Goal: Register for event/course: Sign up to attend an event or enroll in a course

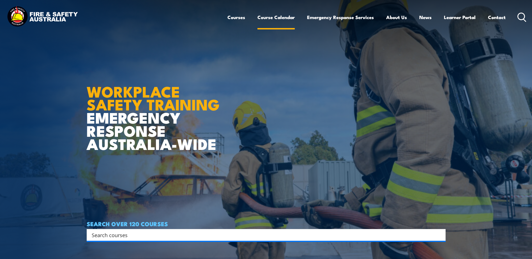
click at [276, 20] on link "Course Calendar" at bounding box center [275, 17] width 37 height 15
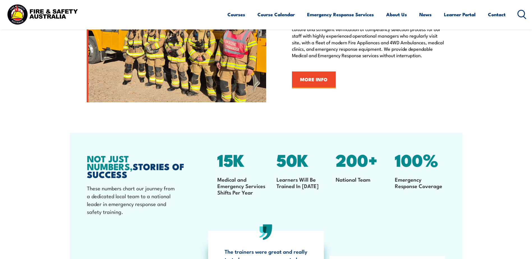
scroll to position [830, 0]
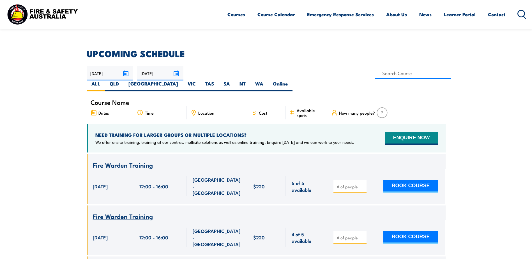
scroll to position [56, 0]
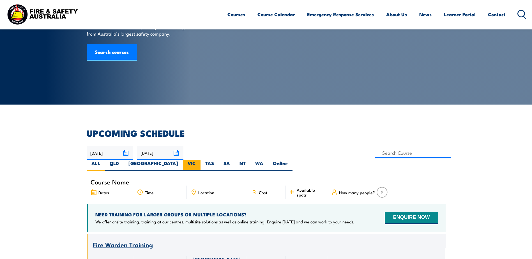
click at [201, 160] on label "VIC" at bounding box center [192, 165] width 18 height 11
click at [199, 160] on input "VIC" at bounding box center [198, 162] width 4 height 4
radio input "true"
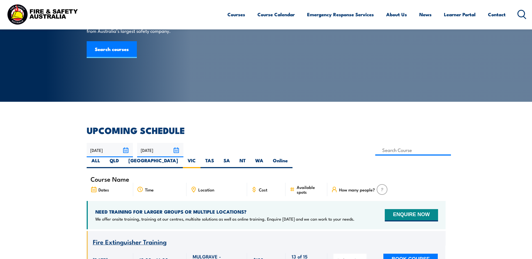
scroll to position [84, 0]
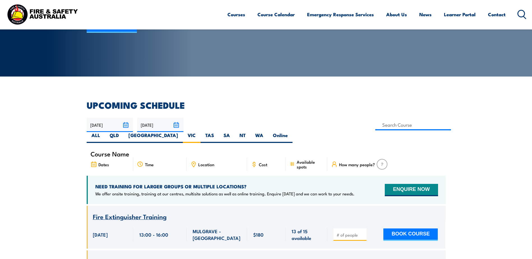
click at [128, 158] on div "Dates" at bounding box center [110, 164] width 47 height 13
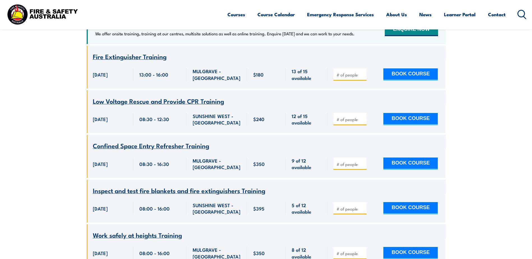
scroll to position [102, 0]
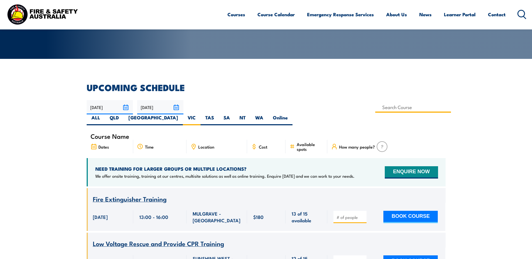
click at [375, 107] on input at bounding box center [413, 107] width 76 height 11
type input "Operate Elevating Work Platform Training (under 11m)"
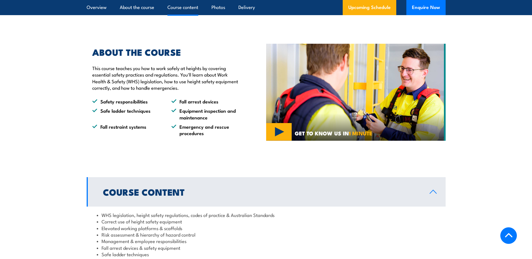
scroll to position [449, 0]
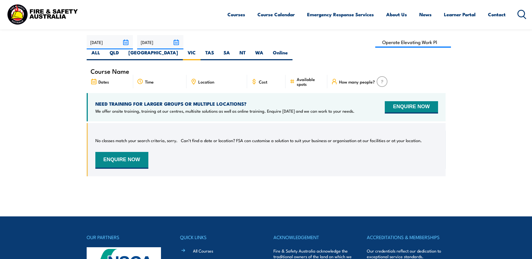
scroll to position [157, 0]
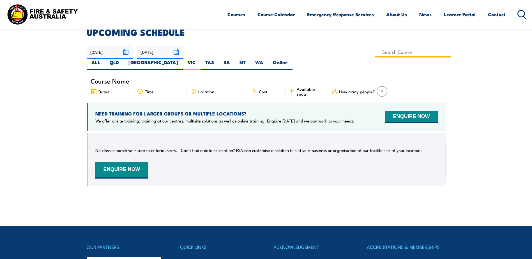
click at [375, 55] on input at bounding box center [413, 52] width 76 height 11
click at [375, 53] on input "Operate Elevating Work Platform Training (under 11m)" at bounding box center [413, 52] width 76 height 11
type input "Operate Elevating Work Platform Training (under 11m) – EWPA Yellow Card"
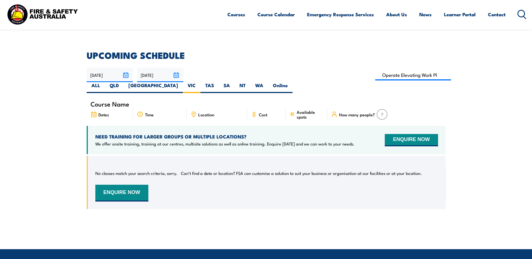
scroll to position [129, 0]
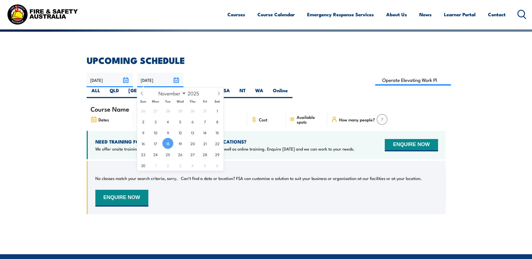
click at [181, 78] on input "18/11/2025" at bounding box center [160, 80] width 46 height 14
click at [218, 94] on icon at bounding box center [219, 93] width 4 height 4
select select "11"
click at [218, 94] on icon at bounding box center [219, 93] width 4 height 4
type input "2026"
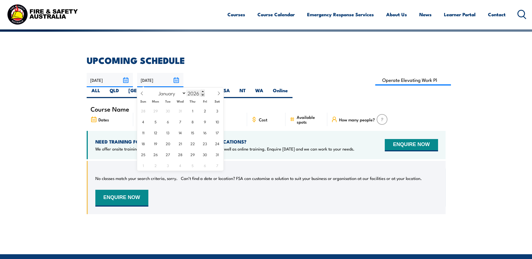
click at [189, 93] on input "2026" at bounding box center [195, 93] width 19 height 7
click at [217, 93] on icon at bounding box center [219, 93] width 4 height 4
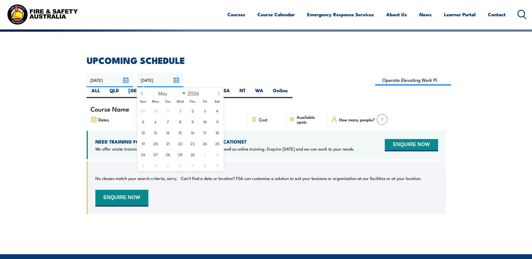
click at [217, 93] on icon at bounding box center [219, 93] width 4 height 4
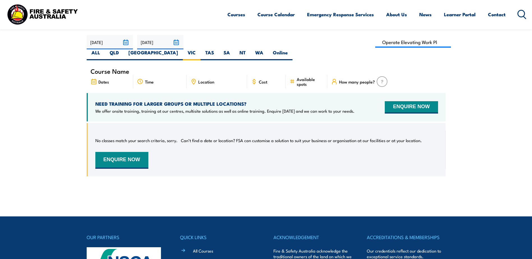
scroll to position [157, 0]
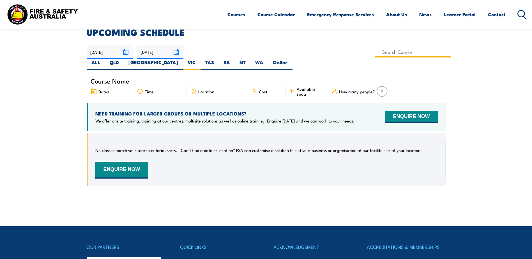
click at [375, 52] on input at bounding box center [413, 52] width 76 height 11
click at [375, 52] on input "Operate Elevating Work Platform Training (under 11m) – EWPA Yellow Card" at bounding box center [413, 52] width 76 height 11
drag, startPoint x: 208, startPoint y: 52, endPoint x: 275, endPoint y: 52, distance: 66.8
click at [275, 52] on div "19/09/2025 21/08/2026" at bounding box center [266, 57] width 359 height 25
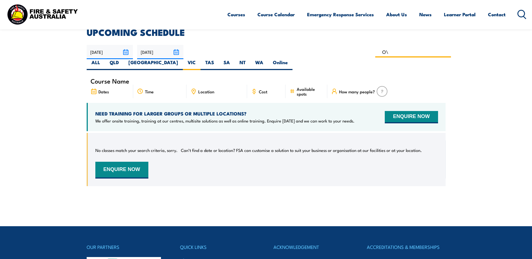
type input "O"
type input "Operate Elevating Work Platform Training (under 11m)"
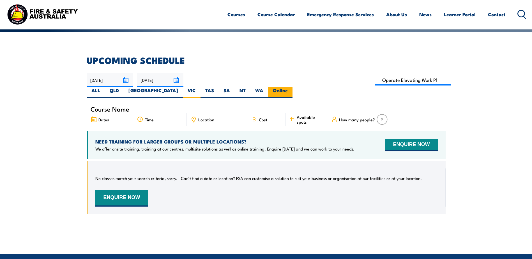
click at [293, 87] on label "Online" at bounding box center [280, 92] width 24 height 11
click at [291, 87] on input "Online" at bounding box center [290, 89] width 4 height 4
radio input "true"
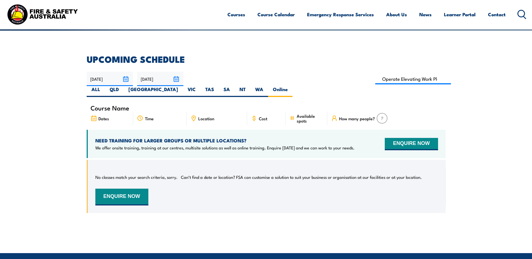
scroll to position [129, 0]
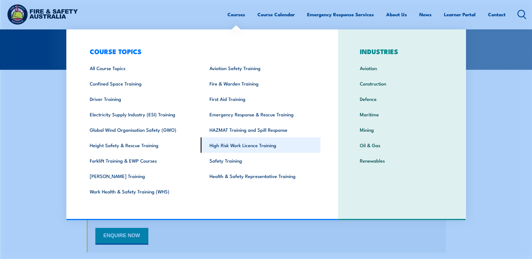
scroll to position [101, 0]
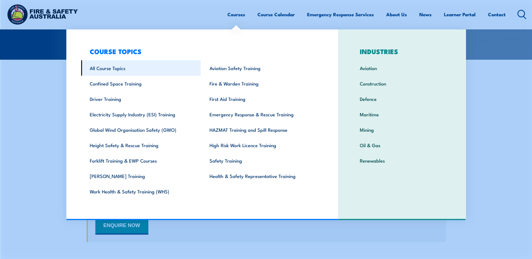
click at [121, 68] on link "All Course Topics" at bounding box center [141, 67] width 120 height 15
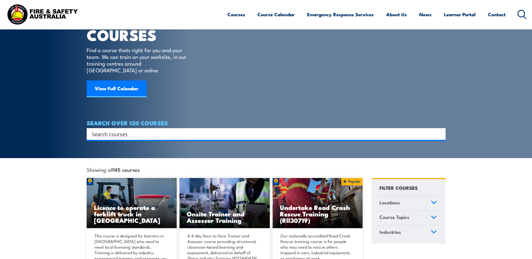
scroll to position [56, 0]
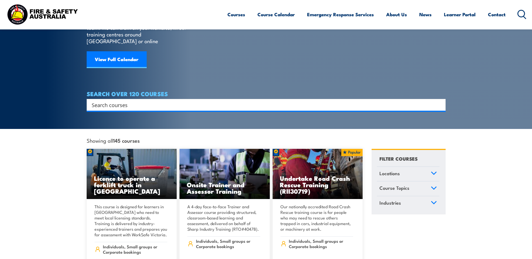
click at [131, 102] on input "Search input" at bounding box center [263, 105] width 342 height 8
type input "w"
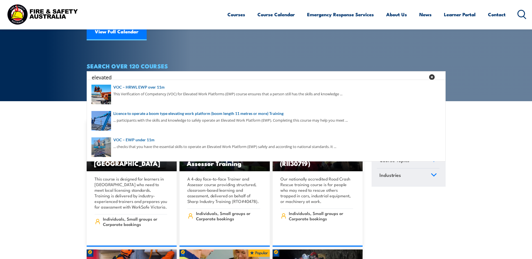
scroll to position [84, 0]
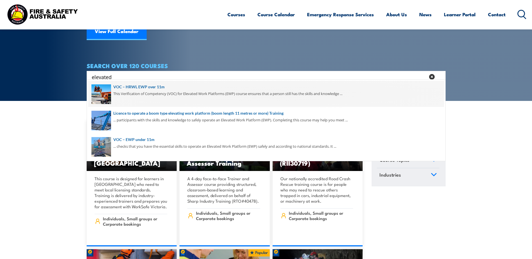
type input "elevated"
click at [160, 98] on span at bounding box center [266, 94] width 356 height 26
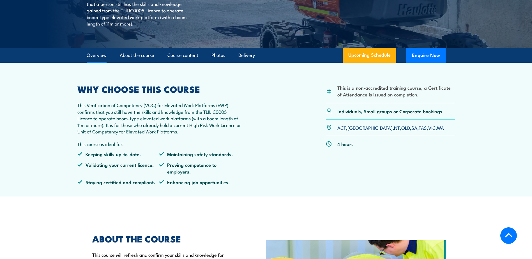
scroll to position [140, 0]
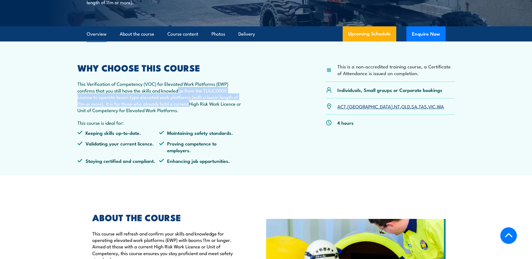
drag, startPoint x: 178, startPoint y: 92, endPoint x: 192, endPoint y: 106, distance: 19.6
click at [192, 106] on p "This Verification of Competency (VOC) for Elevated Work Platforms (EWP) confirm…" at bounding box center [159, 97] width 164 height 33
drag, startPoint x: 192, startPoint y: 106, endPoint x: 158, endPoint y: 101, distance: 34.0
click at [158, 101] on p "This Verification of Competency (VOC) for Elevated Work Platforms (EWP) confirm…" at bounding box center [159, 97] width 164 height 33
drag, startPoint x: 114, startPoint y: 90, endPoint x: 141, endPoint y: 101, distance: 29.2
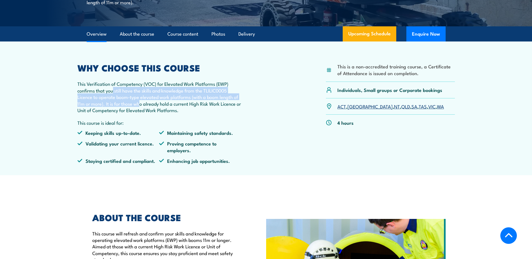
click at [141, 101] on p "This Verification of Competency (VOC) for Elevated Work Platforms (EWP) confirm…" at bounding box center [159, 97] width 164 height 33
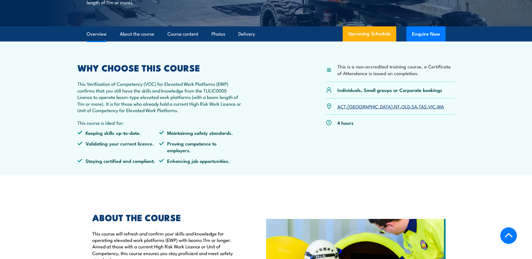
click at [167, 101] on p "This Verification of Competency (VOC) for Elevated Work Platforms (EWP) confirm…" at bounding box center [159, 97] width 164 height 33
drag, startPoint x: 205, startPoint y: 91, endPoint x: 92, endPoint y: 98, distance: 113.3
click at [92, 98] on p "This Verification of Competency (VOC) for Elevated Work Platforms (EWP) confirm…" at bounding box center [159, 97] width 164 height 33
drag, startPoint x: 92, startPoint y: 98, endPoint x: 169, endPoint y: 109, distance: 77.6
click at [169, 109] on p "This Verification of Competency (VOC) for Elevated Work Platforms (EWP) confirm…" at bounding box center [159, 97] width 164 height 33
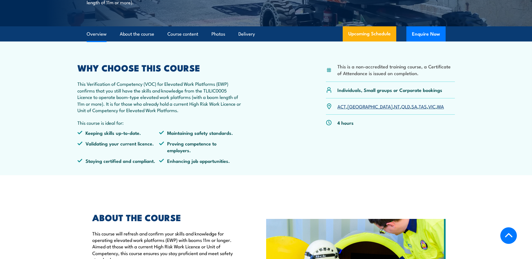
drag, startPoint x: 169, startPoint y: 109, endPoint x: 188, endPoint y: 111, distance: 20.0
click at [188, 111] on p "This Verification of Competency (VOC) for Elevated Work Platforms (EWP) confirm…" at bounding box center [159, 97] width 164 height 33
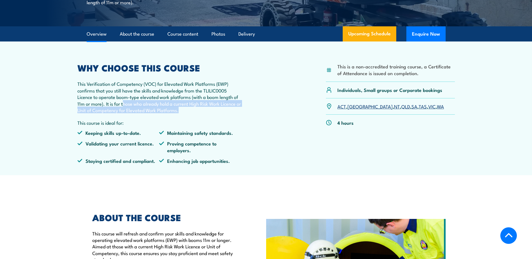
drag, startPoint x: 190, startPoint y: 110, endPoint x: 123, endPoint y: 105, distance: 67.0
click at [123, 105] on p "This Verification of Competency (VOC) for Elevated Work Platforms (EWP) confirm…" at bounding box center [159, 97] width 164 height 33
drag, startPoint x: 123, startPoint y: 105, endPoint x: 224, endPoint y: 107, distance: 100.7
click at [224, 107] on p "This Verification of Competency (VOC) for Elevated Work Platforms (EWP) confirm…" at bounding box center [159, 97] width 164 height 33
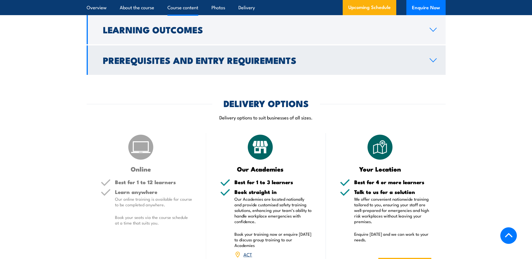
click at [231, 53] on link "Prerequisites and Entry Requirements" at bounding box center [266, 59] width 359 height 29
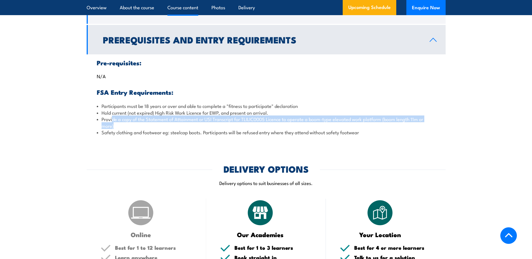
drag, startPoint x: 112, startPoint y: 121, endPoint x: 138, endPoint y: 127, distance: 26.9
click at [138, 127] on li "Provide a copy of the Statement of Attainment or USI Transcript for TLILIC0005 …" at bounding box center [266, 122] width 339 height 13
click at [137, 127] on li "Provide a copy of the Statement of Attainment or USI Transcript for TLILIC0005 …" at bounding box center [266, 122] width 339 height 13
click at [125, 128] on li "Provide a copy of the Statement of Attainment or USI Transcript for TLILIC0005 …" at bounding box center [266, 122] width 339 height 13
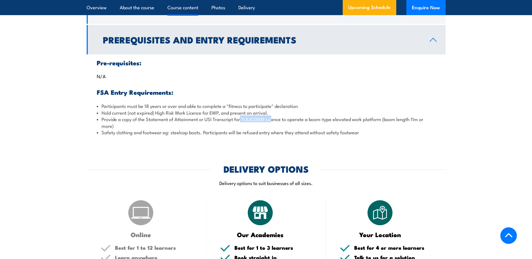
drag, startPoint x: 240, startPoint y: 119, endPoint x: 272, endPoint y: 116, distance: 32.1
click at [272, 116] on li "Provide a copy of the Statement of Attainment or USI Transcript for TLILIC0005 …" at bounding box center [266, 122] width 339 height 13
drag, startPoint x: 272, startPoint y: 116, endPoint x: 256, endPoint y: 121, distance: 17.3
click at [256, 121] on li "Provide a copy of the Statement of Attainment or USI Transcript for TLILIC0005 …" at bounding box center [266, 122] width 339 height 13
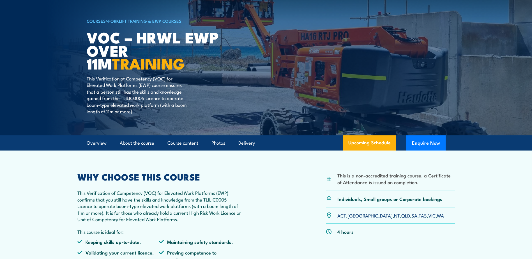
scroll to position [0, 0]
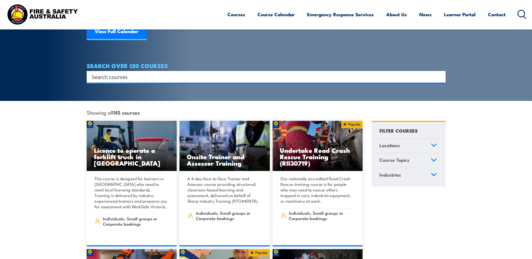
click at [105, 73] on input "Search input" at bounding box center [263, 77] width 342 height 8
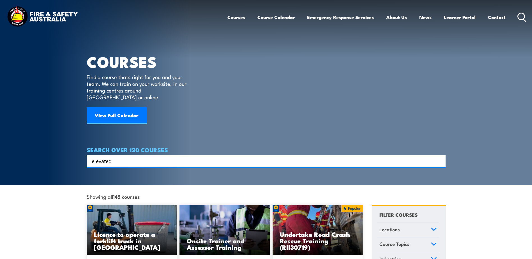
type input "elevated"
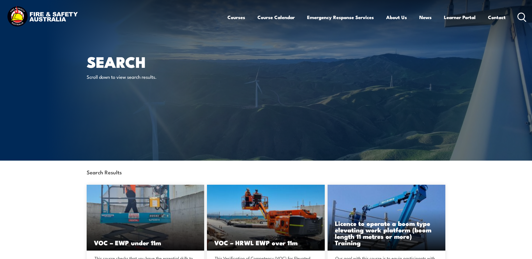
scroll to position [112, 0]
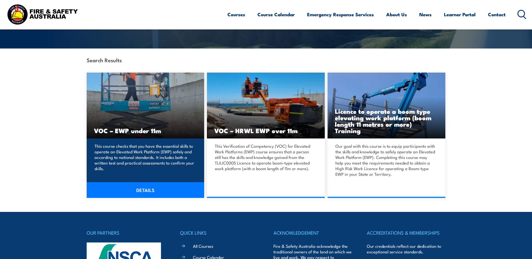
click at [161, 128] on h3 "VOC – EWP under 11m" at bounding box center [145, 130] width 103 height 6
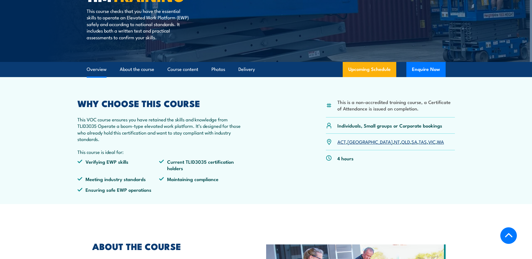
scroll to position [112, 0]
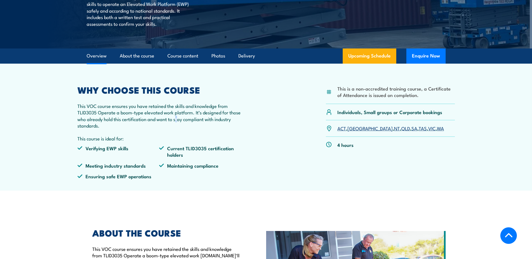
drag, startPoint x: 176, startPoint y: 119, endPoint x: 179, endPoint y: 122, distance: 4.4
click at [179, 122] on p "This VOC course ensures you have retained the skills and knowledge from TLID303…" at bounding box center [159, 116] width 164 height 26
drag, startPoint x: 179, startPoint y: 122, endPoint x: 135, endPoint y: 135, distance: 45.6
click at [135, 135] on div "WHY CHOOSE THIS COURSE This VOC course ensures you have retained the skills and…" at bounding box center [159, 135] width 164 height 98
drag, startPoint x: 107, startPoint y: 113, endPoint x: 113, endPoint y: 118, distance: 7.8
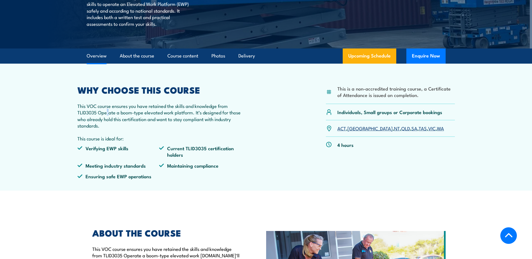
click at [113, 118] on p "This VOC course ensures you have retained the skills and knowledge from TLID303…" at bounding box center [159, 116] width 164 height 26
drag, startPoint x: 206, startPoint y: 121, endPoint x: 186, endPoint y: 123, distance: 19.7
click at [206, 121] on p "This VOC course ensures you have retained the skills and knowledge from TLID303…" at bounding box center [159, 116] width 164 height 26
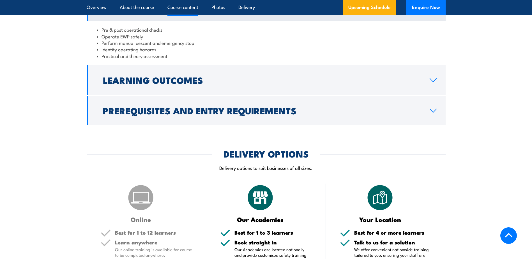
scroll to position [421, 0]
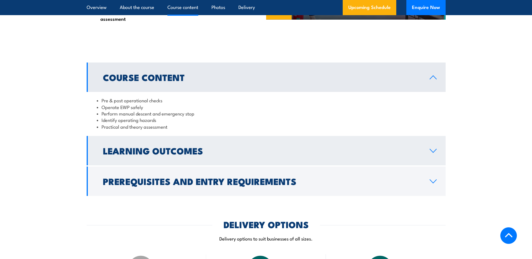
click at [153, 158] on link "Learning Outcomes" at bounding box center [266, 150] width 359 height 29
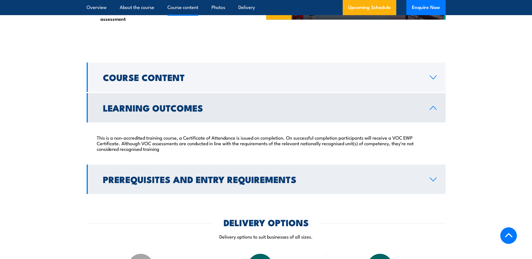
click at [154, 181] on h2 "Prerequisites and Entry Requirements" at bounding box center [262, 179] width 318 height 8
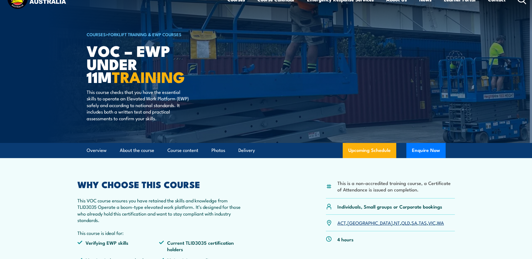
scroll to position [0, 0]
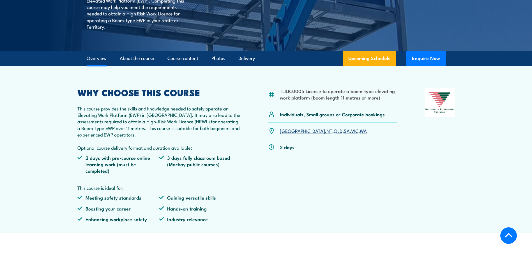
scroll to position [224, 0]
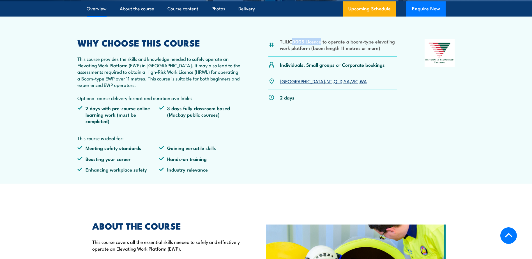
drag, startPoint x: 291, startPoint y: 42, endPoint x: 321, endPoint y: 40, distance: 29.8
click at [321, 40] on li "TLILIC0005 Licence to operate a boom-type elevating work platform (boom length …" at bounding box center [339, 44] width 118 height 13
drag, startPoint x: 321, startPoint y: 40, endPoint x: 295, endPoint y: 40, distance: 26.1
click at [295, 40] on li "TLILIC0005 Licence to operate a boom-type elevating work platform (boom length …" at bounding box center [339, 44] width 118 height 13
drag, startPoint x: 384, startPoint y: 51, endPoint x: 271, endPoint y: 43, distance: 113.1
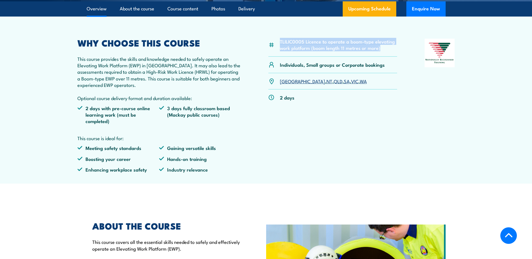
click at [271, 43] on div "TLILIC0005 Licence to operate a boom-type elevating work platform (boom length …" at bounding box center [332, 48] width 129 height 18
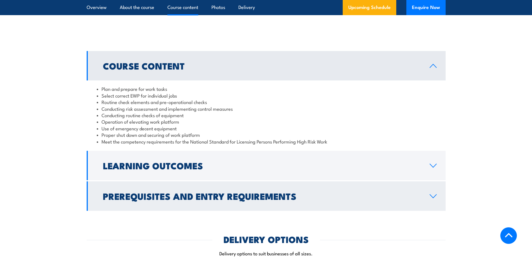
scroll to position [589, 0]
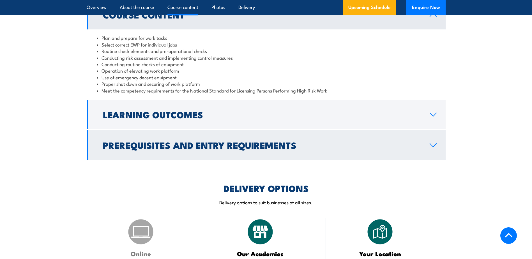
click at [142, 149] on h2 "Prerequisites and Entry Requirements" at bounding box center [262, 145] width 318 height 8
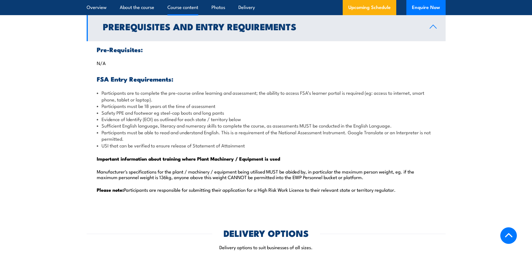
scroll to position [645, 0]
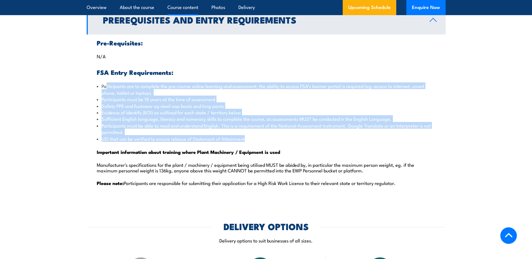
drag, startPoint x: 107, startPoint y: 86, endPoint x: 250, endPoint y: 137, distance: 152.2
click at [250, 137] on ul "Participants are to complete the pre-course online learning and assessment; the…" at bounding box center [266, 112] width 339 height 59
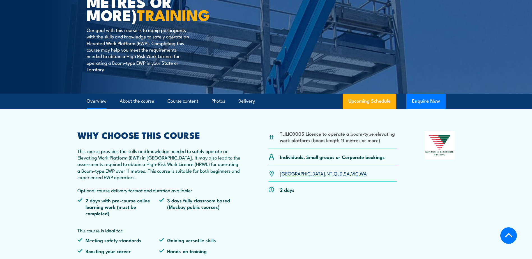
scroll to position [56, 0]
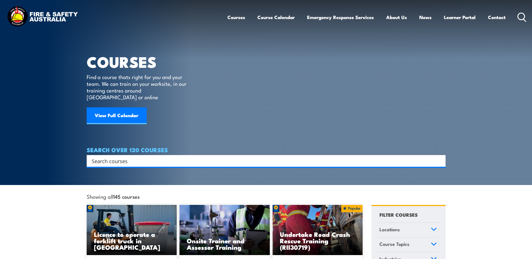
click at [136, 157] on input "Search input" at bounding box center [263, 161] width 342 height 8
type input "elevated"
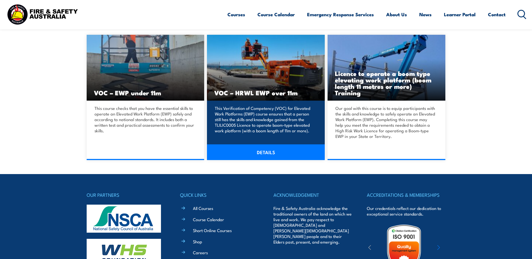
scroll to position [140, 0]
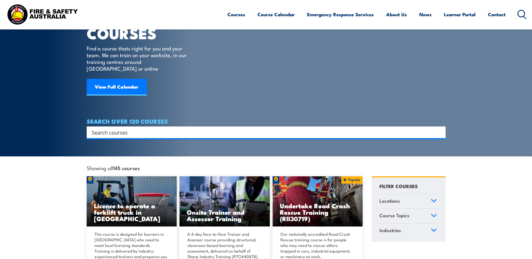
scroll to position [28, 0]
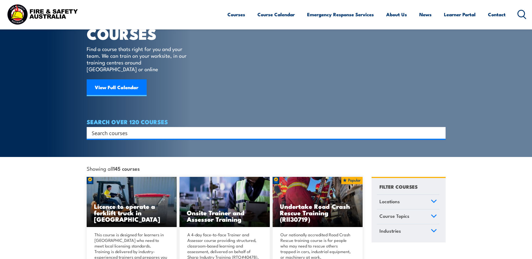
click at [124, 129] on input "Search input" at bounding box center [263, 133] width 342 height 8
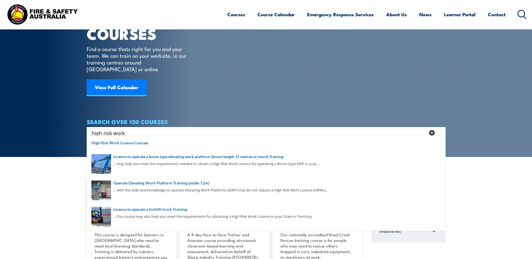
type input "high risk work"
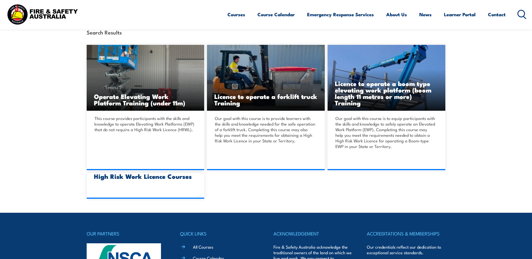
scroll to position [140, 0]
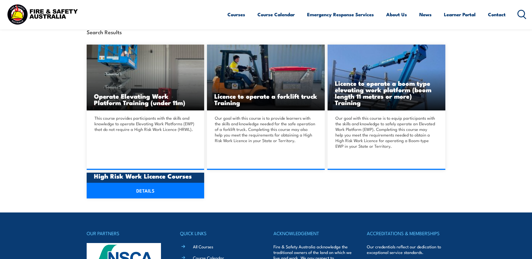
click at [164, 179] on h3 "High Risk Work Licence Courses" at bounding box center [145, 176] width 103 height 6
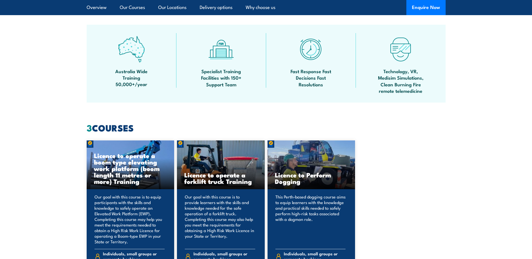
scroll to position [449, 0]
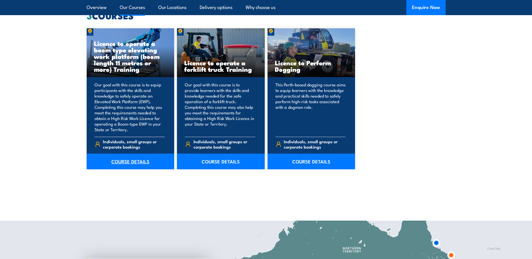
click at [128, 159] on link "COURSE DETAILS" at bounding box center [131, 162] width 88 height 16
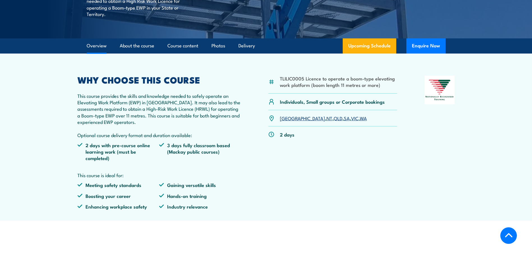
scroll to position [168, 0]
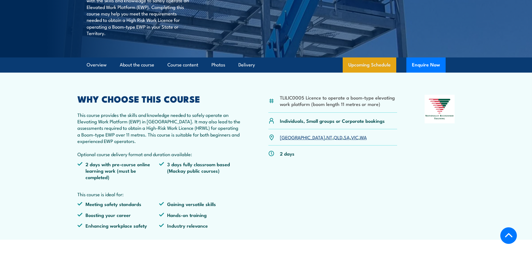
click at [380, 66] on link "Upcoming Schedule" at bounding box center [370, 65] width 54 height 15
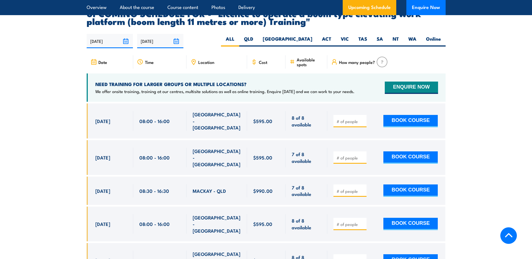
scroll to position [989, 0]
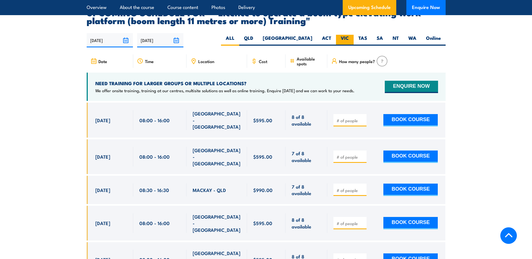
click at [343, 35] on label "VIC" at bounding box center [345, 40] width 18 height 11
click at [349, 35] on input "VIC" at bounding box center [351, 37] width 4 height 4
radio input "true"
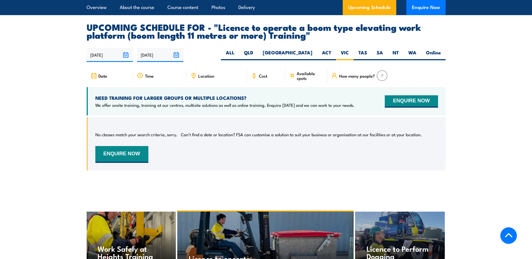
scroll to position [961, 0]
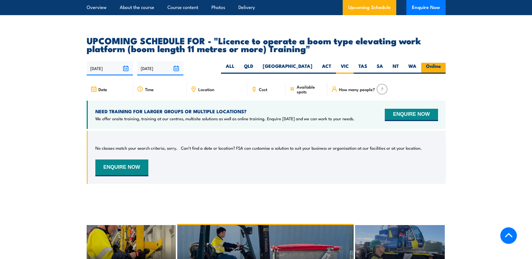
click at [438, 63] on label "Online" at bounding box center [433, 68] width 24 height 11
click at [441, 63] on input "Online" at bounding box center [443, 65] width 4 height 4
radio input "true"
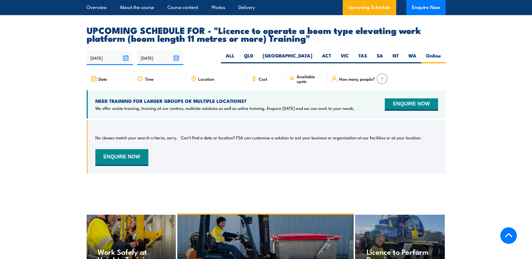
scroll to position [989, 0]
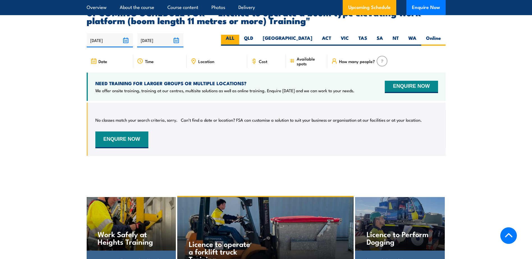
click at [239, 35] on label "ALL" at bounding box center [230, 40] width 18 height 11
click at [238, 35] on input "ALL" at bounding box center [236, 37] width 4 height 4
radio input "true"
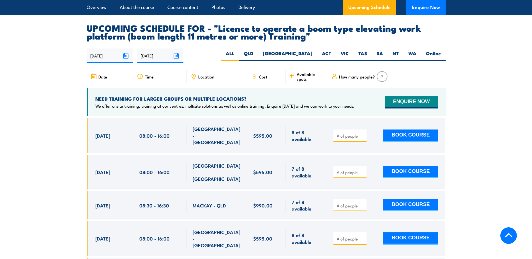
scroll to position [961, 0]
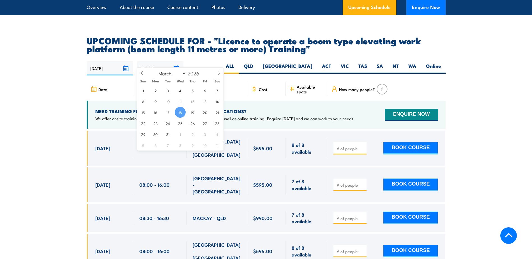
click at [175, 61] on input "[DATE]" at bounding box center [160, 68] width 46 height 14
click at [197, 74] on input "2026" at bounding box center [195, 73] width 19 height 7
click at [201, 72] on span at bounding box center [203, 71] width 4 height 3
type input "2027"
click at [197, 120] on span "25" at bounding box center [192, 123] width 11 height 11
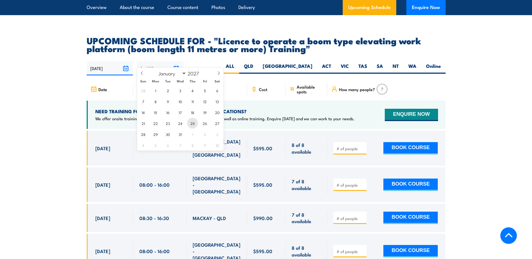
type input "[DATE]"
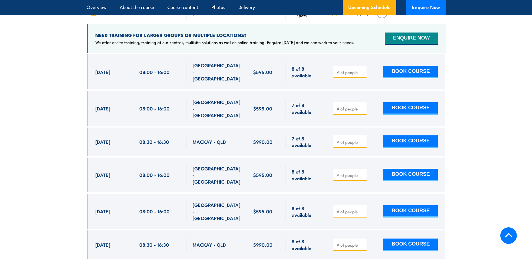
scroll to position [989, 0]
